Goal: Task Accomplishment & Management: Manage account settings

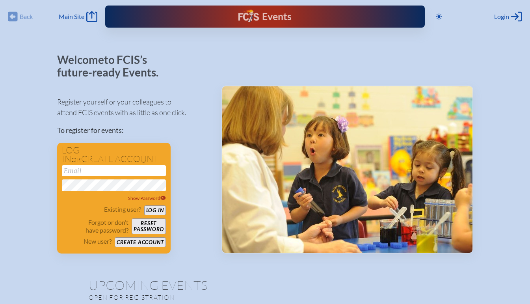
click at [91, 171] on input "email" at bounding box center [114, 170] width 104 height 11
type input "[EMAIL_ADDRESS][DOMAIN_NAME]"
click at [153, 211] on button "Log in" at bounding box center [155, 210] width 22 height 10
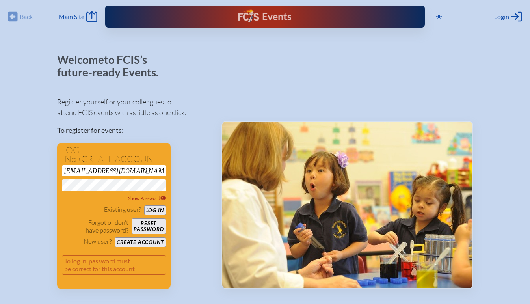
click at [53, 185] on div "Welcome to FCIS’s future-ready Events. Register yourself or your colleagues to …" at bounding box center [265, 212] width 505 height 316
click at [158, 211] on button "Log in" at bounding box center [155, 210] width 22 height 10
click at [143, 196] on span "Show Password" at bounding box center [147, 198] width 38 height 6
click at [151, 208] on button "Log in" at bounding box center [155, 210] width 22 height 10
click at [156, 209] on button "Log in" at bounding box center [155, 210] width 22 height 10
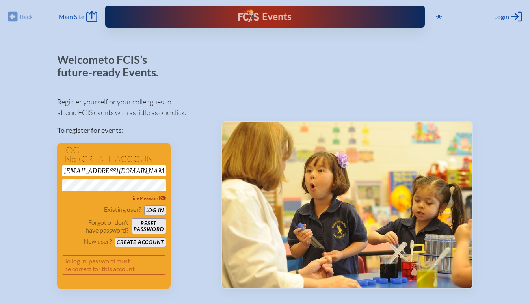
click at [147, 228] on button "Reset password" at bounding box center [149, 226] width 34 height 16
